Goal: Information Seeking & Learning: Learn about a topic

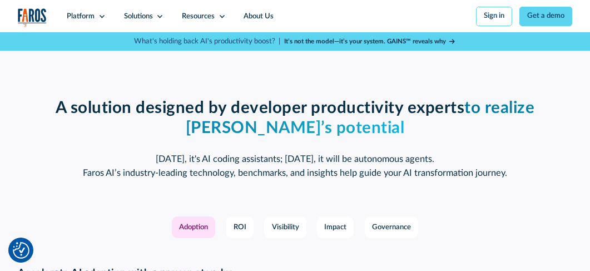
scroll to position [1280, 0]
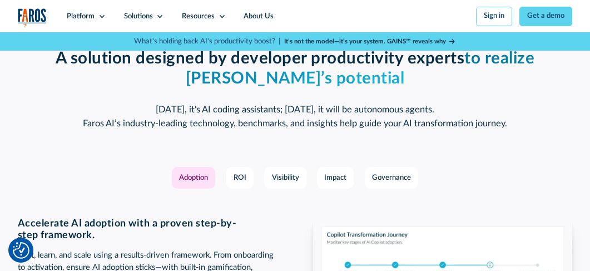
click at [198, 184] on div "Adoption" at bounding box center [193, 178] width 29 height 11
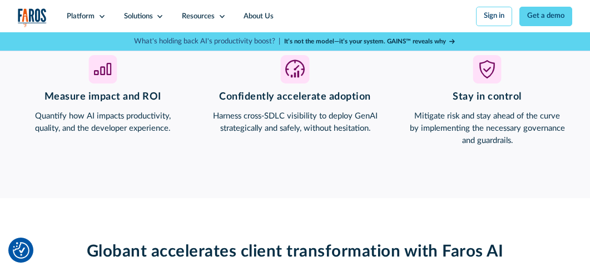
scroll to position [779, 0]
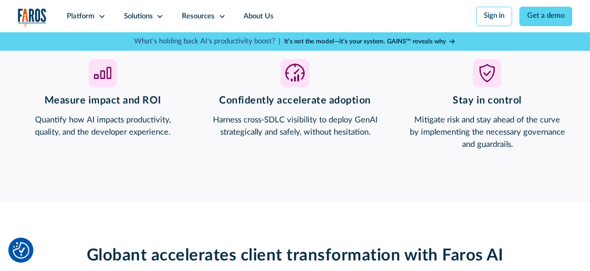
click at [327, 41] on strong "It’s not the model—it’s your system. GAINS™ reveals why" at bounding box center [365, 41] width 162 height 6
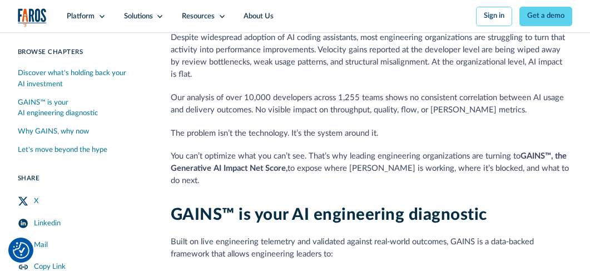
scroll to position [278, 0]
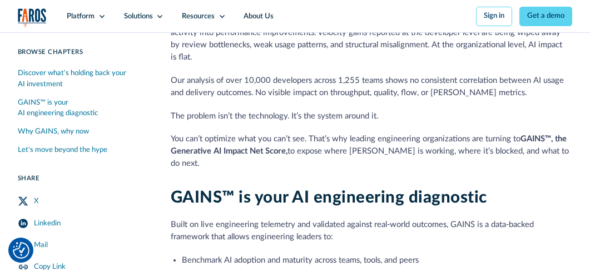
click at [73, 199] on link "X" at bounding box center [83, 201] width 131 height 22
